Goal: Task Accomplishment & Management: Manage account settings

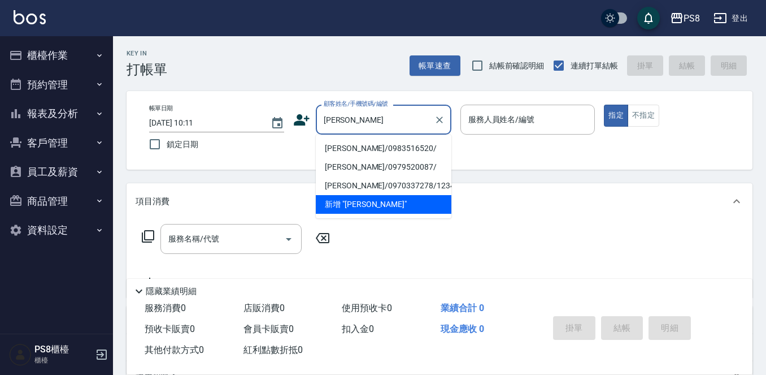
click at [358, 146] on li "[PERSON_NAME]/0983516520/" at bounding box center [384, 148] width 136 height 19
type input "[PERSON_NAME]/0983516520/"
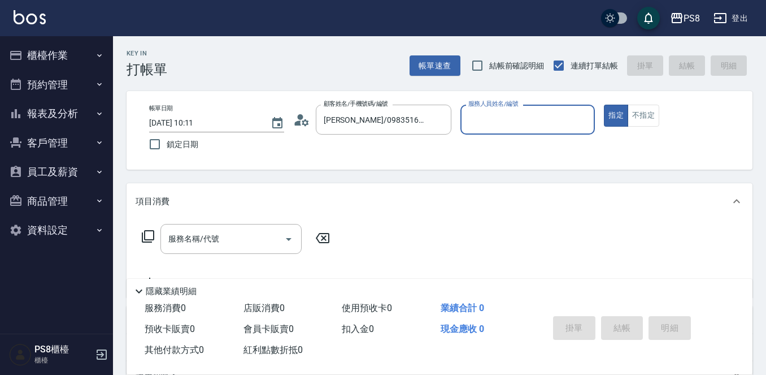
type input "小屋-18"
click at [297, 118] on icon at bounding box center [301, 119] width 17 height 17
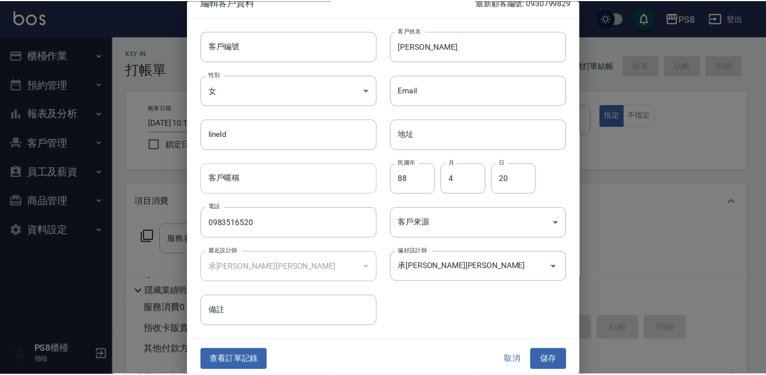
scroll to position [17, 0]
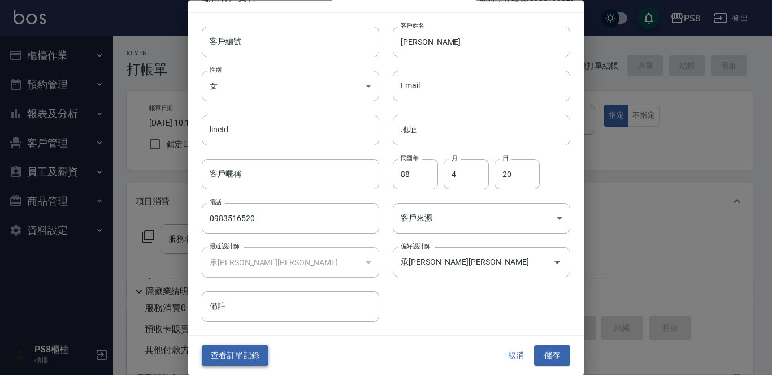
click at [247, 346] on button "查看訂單記錄" at bounding box center [235, 355] width 67 height 21
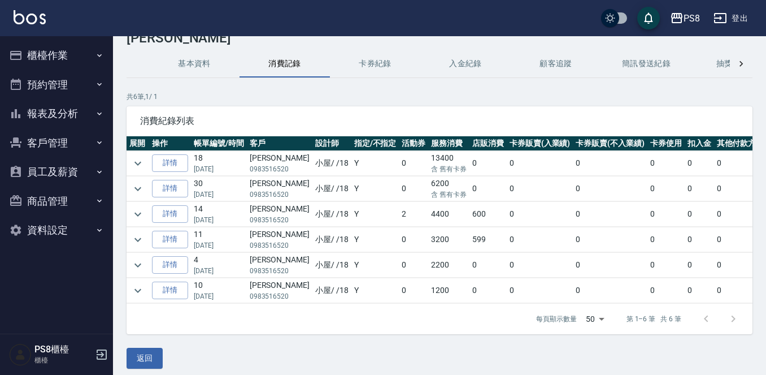
scroll to position [49, 0]
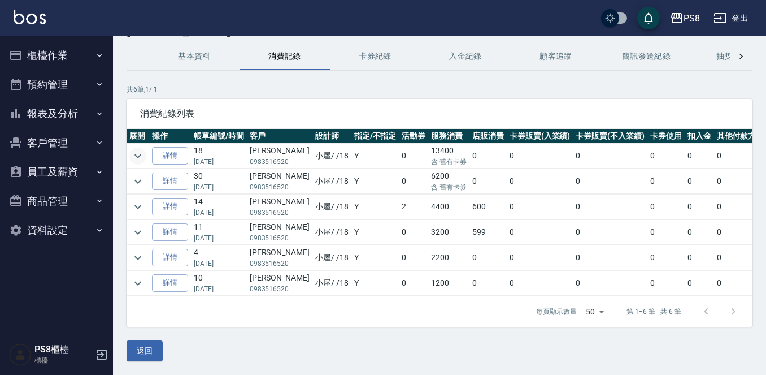
click at [141, 149] on icon "expand row" at bounding box center [138, 156] width 14 height 14
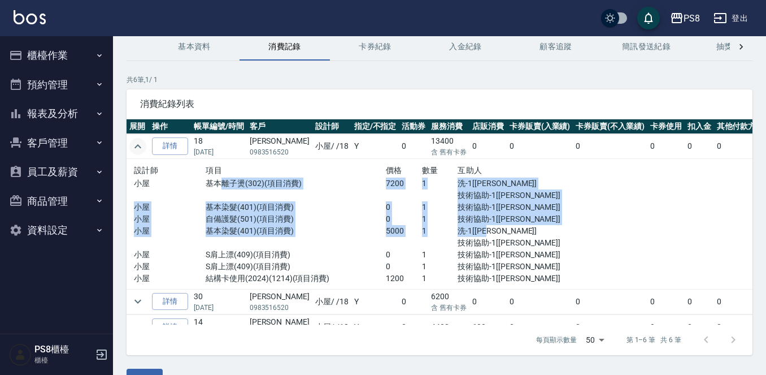
drag, startPoint x: 219, startPoint y: 182, endPoint x: 514, endPoint y: 229, distance: 298.7
click at [514, 229] on div "設計師 項目 價格 數量 互助人 小屋 基本離子燙(302)(項目消費) 7200 1 洗-1[珮安] 技術協助-1[[PERSON_NAME]] 小屋 基本…" at bounding box center [350, 223] width 432 height 121
click at [514, 229] on p "洗-1[[PERSON_NAME]]" at bounding box center [512, 231] width 108 height 12
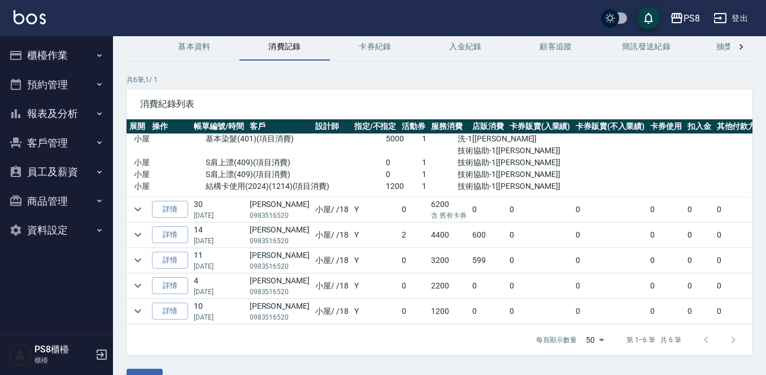
scroll to position [77, 0]
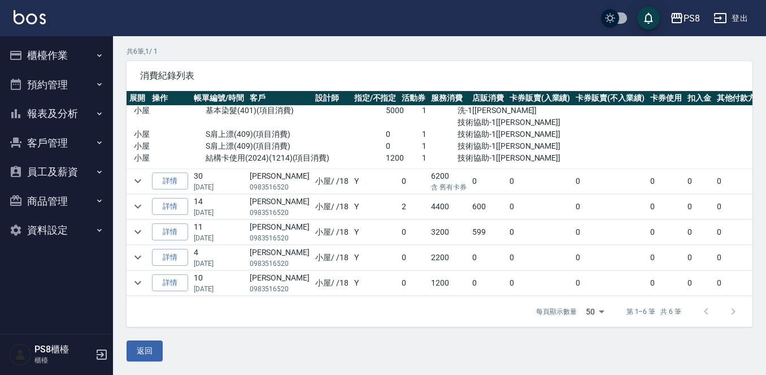
drag, startPoint x: 246, startPoint y: 179, endPoint x: 292, endPoint y: 168, distance: 47.6
click at [292, 168] on tr "詳情 30 [DATE] [PERSON_NAME] 0983516520 [PERSON_NAME] / /18 Y 0 6200 含 舊有卡券 0 0 0…" at bounding box center [479, 180] width 705 height 25
click at [312, 168] on td "小屋 / /18" at bounding box center [331, 180] width 39 height 25
drag, startPoint x: 329, startPoint y: 188, endPoint x: 452, endPoint y: 189, distance: 123.2
click at [452, 194] on tr "詳情 14 [DATE] [PERSON_NAME] 0983516520 [PERSON_NAME] / /18 Y 2 4400 600 0 0 0 0 …" at bounding box center [479, 206] width 705 height 25
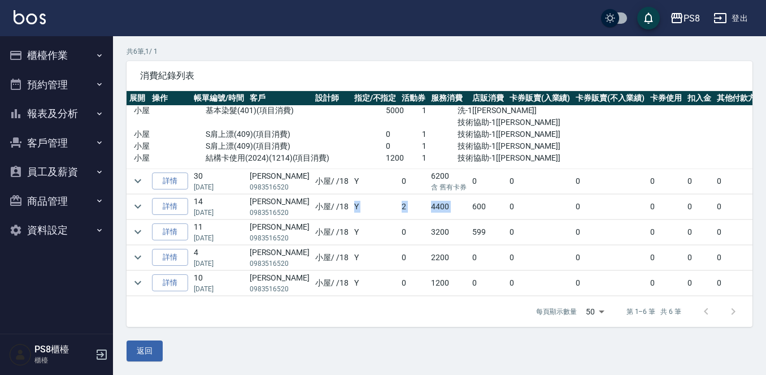
click at [470, 194] on td "600" at bounding box center [488, 206] width 37 height 25
click at [136, 179] on icon "expand row" at bounding box center [137, 181] width 7 height 4
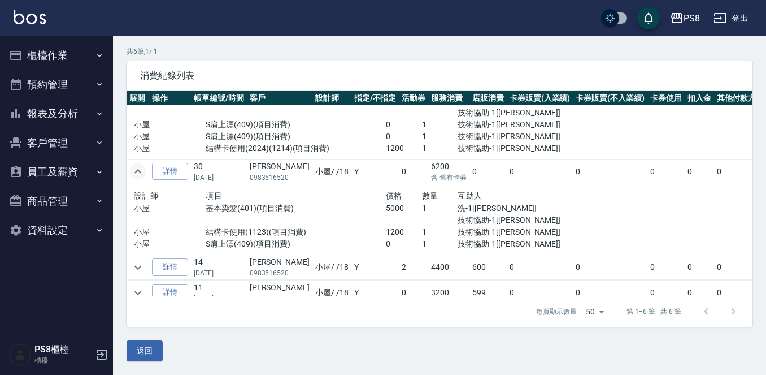
click at [136, 172] on icon "expand row" at bounding box center [137, 171] width 7 height 4
